Goal: Transaction & Acquisition: Download file/media

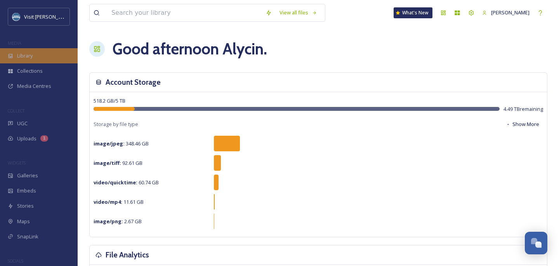
click at [37, 56] on div "Library" at bounding box center [39, 55] width 78 height 15
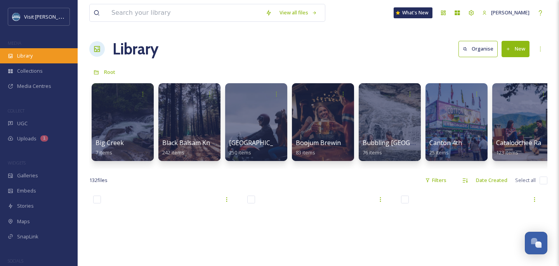
click at [37, 56] on div "Library" at bounding box center [39, 55] width 78 height 15
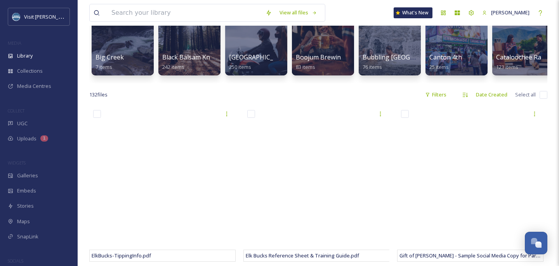
scroll to position [40, 0]
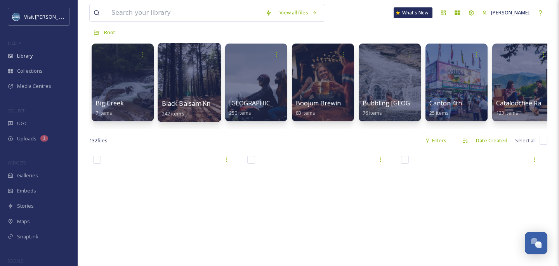
click at [208, 106] on span "Black Balsam Knob" at bounding box center [190, 103] width 57 height 9
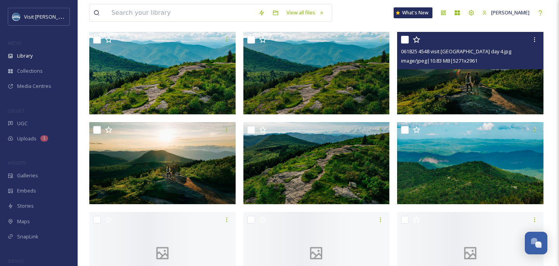
scroll to position [275, 0]
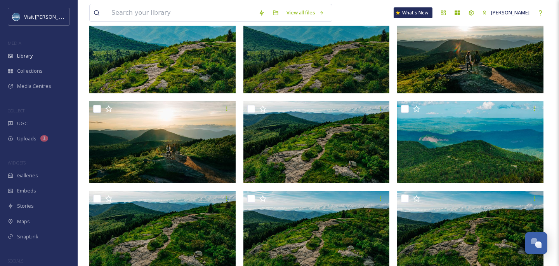
click at [493, 151] on img at bounding box center [470, 142] width 146 height 82
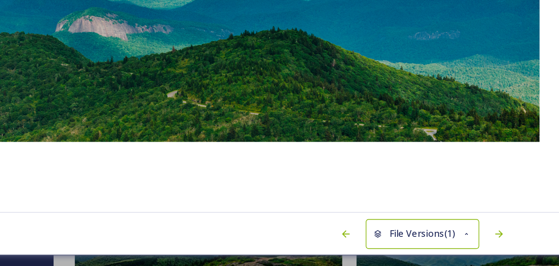
scroll to position [275, 0]
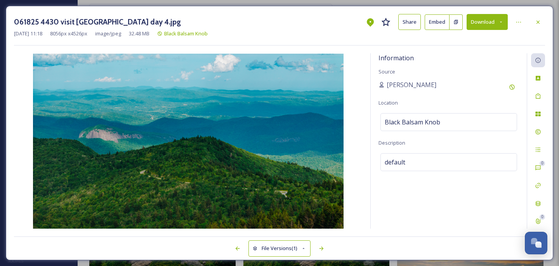
click at [482, 20] on button "Download" at bounding box center [487, 22] width 41 height 16
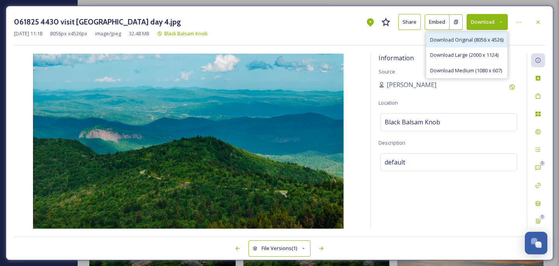
click at [479, 39] on span "Download Original (8056 x 4526)" at bounding box center [466, 39] width 73 height 7
